Goal: Transaction & Acquisition: Purchase product/service

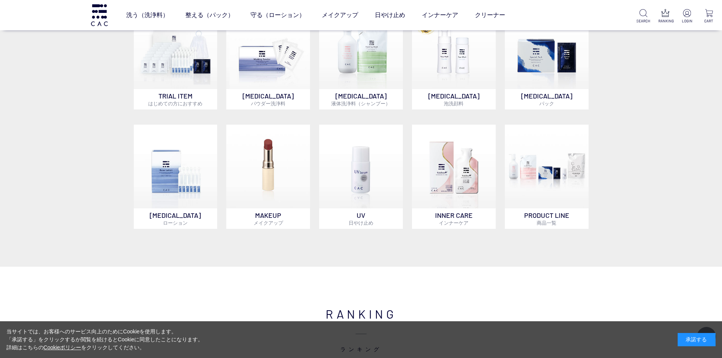
scroll to position [530, 0]
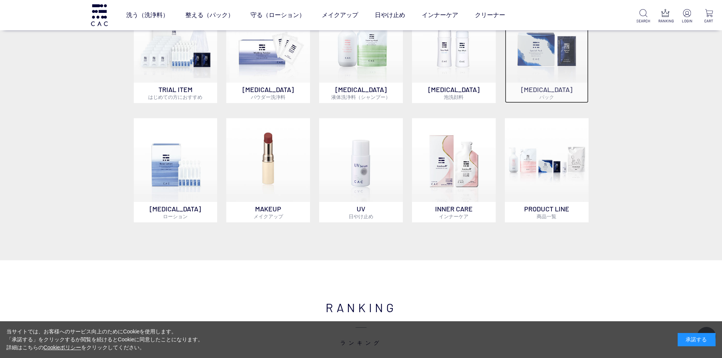
click at [544, 58] on img at bounding box center [547, 41] width 84 height 84
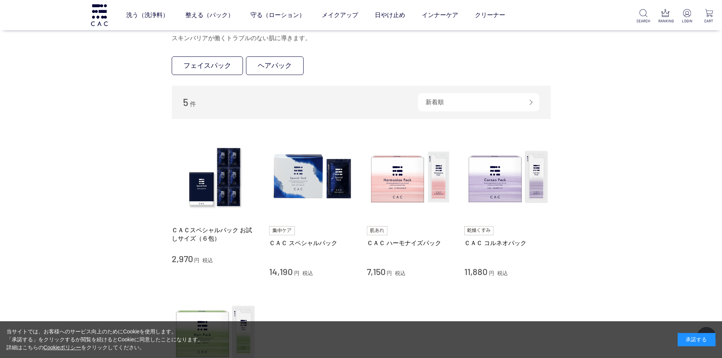
scroll to position [189, 0]
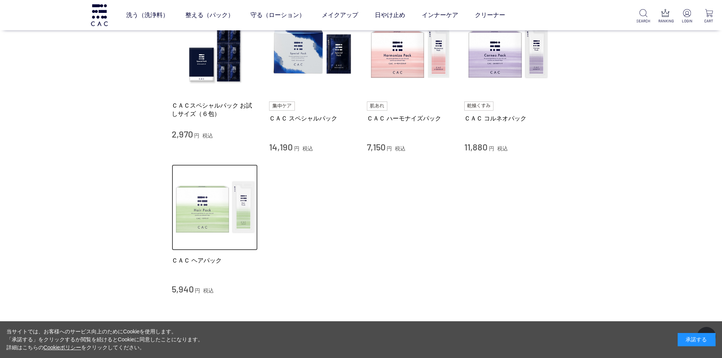
click at [229, 231] on img at bounding box center [215, 207] width 86 height 86
